Goal: Information Seeking & Learning: Learn about a topic

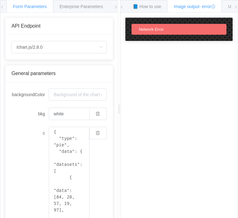
click at [163, 28] on span "Network Error" at bounding box center [151, 29] width 25 height 5
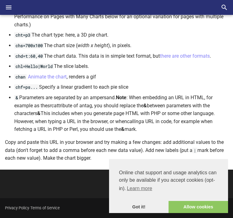
scroll to position [428, 0]
click at [138, 206] on link "Got it!" at bounding box center [138, 207] width 59 height 12
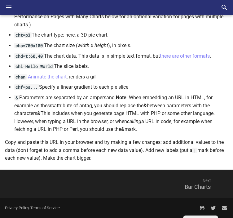
click at [206, 181] on span "Next" at bounding box center [167, 180] width 100 height 15
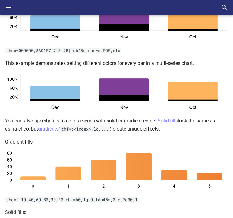
scroll to position [1239, 0]
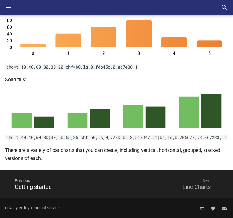
click at [205, 184] on span "Next" at bounding box center [167, 180] width 100 height 15
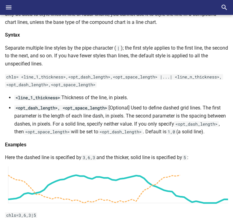
scroll to position [1526, 0]
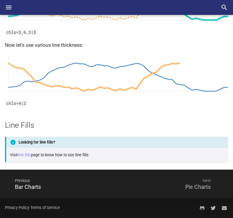
click at [202, 187] on span "Next" at bounding box center [167, 180] width 100 height 15
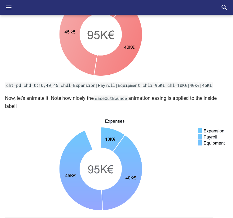
scroll to position [1821, 0]
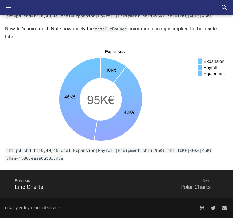
click at [196, 181] on span "Next" at bounding box center [167, 180] width 100 height 15
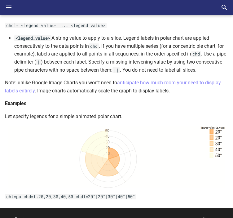
scroll to position [1500, 0]
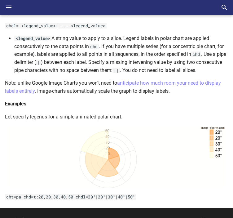
click at [191, 212] on span "Next" at bounding box center [167, 219] width 100 height 15
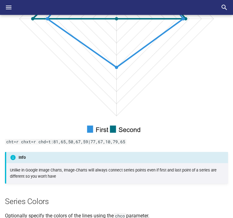
scroll to position [743, 0]
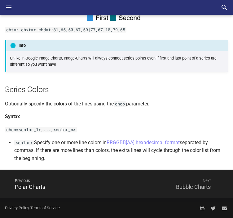
click at [186, 183] on span "Next" at bounding box center [167, 180] width 100 height 15
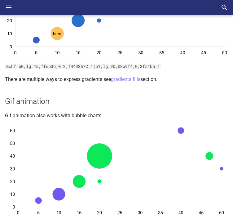
scroll to position [1049, 0]
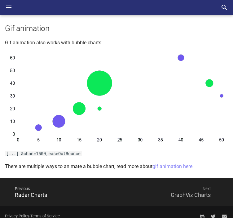
click at [186, 188] on span "Next" at bounding box center [167, 188] width 100 height 15
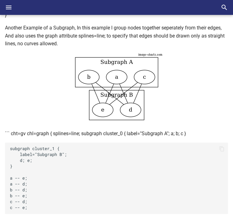
scroll to position [1573, 0]
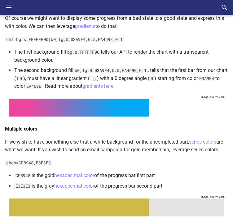
scroll to position [242, 0]
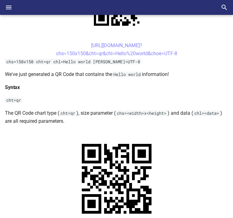
scroll to position [187, 0]
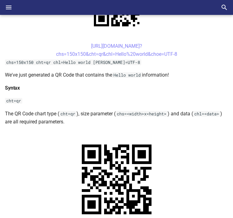
drag, startPoint x: 78, startPoint y: 45, endPoint x: 178, endPoint y: 53, distance: 100.1
click at [178, 53] on center "[URL][DOMAIN_NAME]? chs=150x150&cht=qr&chl=Hello%20world&choe=UTF-8" at bounding box center [116, 50] width 223 height 16
copy link "[URL][DOMAIN_NAME]? chs=150x150&cht=qr&chl=Hello%20world&choe=UTF-8"
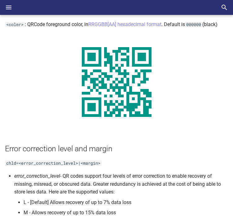
scroll to position [993, 0]
